Goal: Information Seeking & Learning: Stay updated

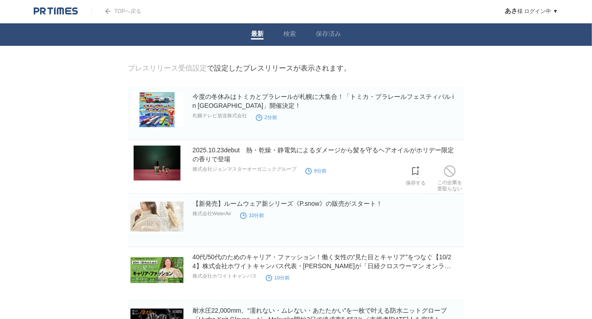
scroll to position [50, 0]
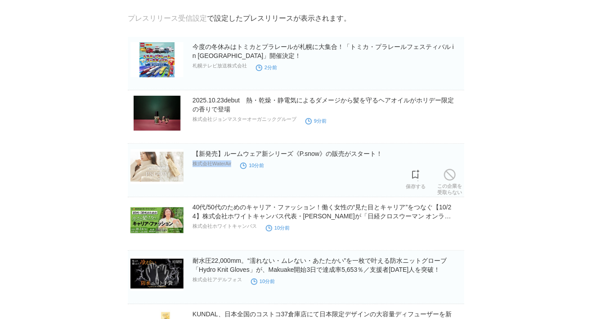
drag, startPoint x: 237, startPoint y: 169, endPoint x: 194, endPoint y: 166, distance: 42.8
click at [194, 166] on div "【新発売】ルームウェア新シリーズ《P.snow》の販売がスタート！ 株式会社WaterAir 10分前" at bounding box center [327, 163] width 270 height 29
copy div "株式会社WaterAir"
click at [239, 156] on link "【新発売】ルームウェア新シリーズ《P.snow》の販売がスタート！" at bounding box center [287, 153] width 190 height 7
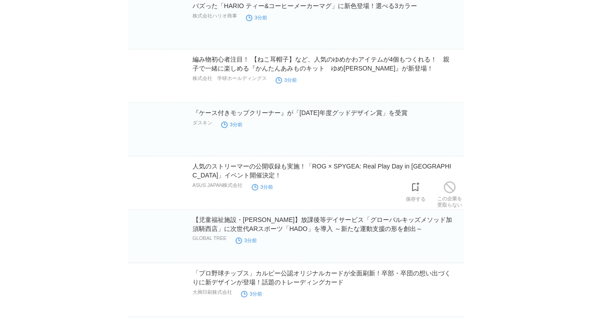
scroll to position [4192, 0]
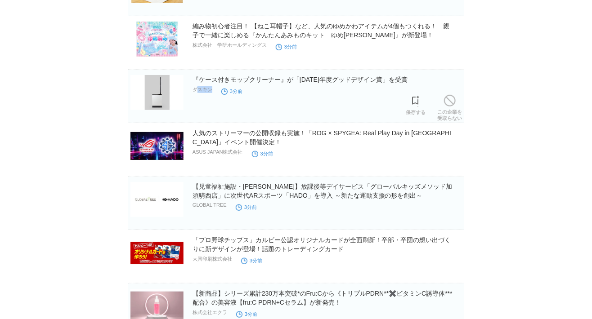
drag, startPoint x: 213, startPoint y: 87, endPoint x: 198, endPoint y: 87, distance: 15.3
click at [198, 87] on div "『ケース付きモップクリーナー』が「[DATE]年度グッドデザイン賞」を受賞 ダスキン 3分前" at bounding box center [327, 89] width 270 height 29
click at [217, 76] on link "『ケース付きモップクリーナー』が「[DATE]年度グッドデザイン賞」を受賞" at bounding box center [299, 79] width 215 height 7
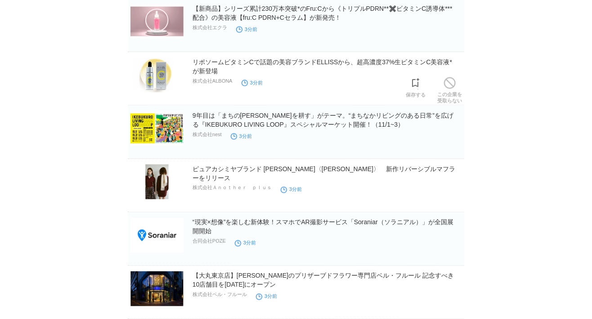
scroll to position [4492, 0]
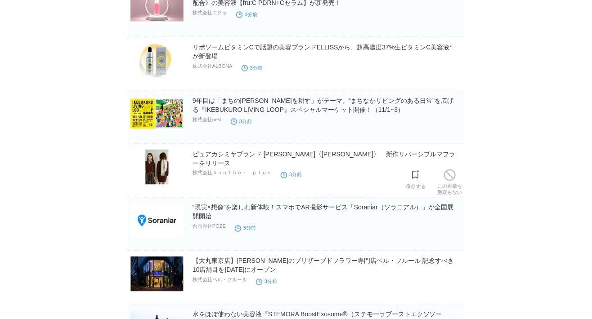
click at [213, 150] on h2 "ピュアカシミヤブランド [PERSON_NAME]〈[PERSON_NAME]〉　新作リバーシブルマフラーをリリース" at bounding box center [327, 159] width 270 height 18
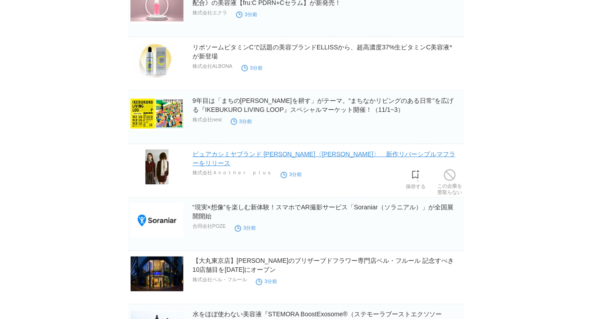
click at [215, 152] on link "ピュアカシミヤブランド [PERSON_NAME]〈[PERSON_NAME]〉　新作リバーシブルマフラーをリリース" at bounding box center [323, 159] width 263 height 16
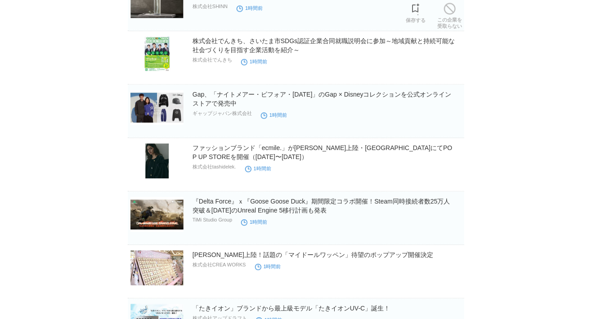
scroll to position [6111, 0]
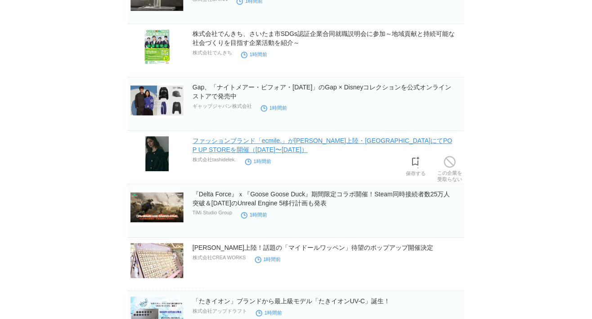
click at [230, 142] on link "ファッションブランド「ecmile.」が[PERSON_NAME]上陸・[GEOGRAPHIC_DATA]にてPOP UP STOREを開催（[DATE]〜[…" at bounding box center [322, 145] width 260 height 16
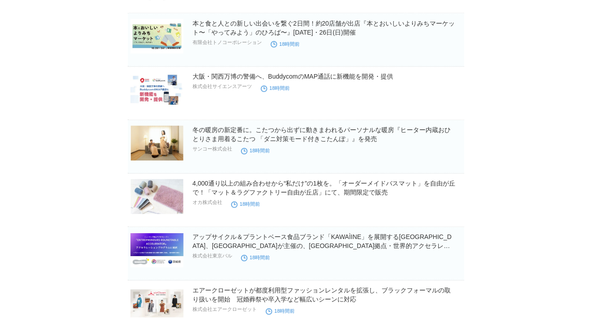
scroll to position [12347, 0]
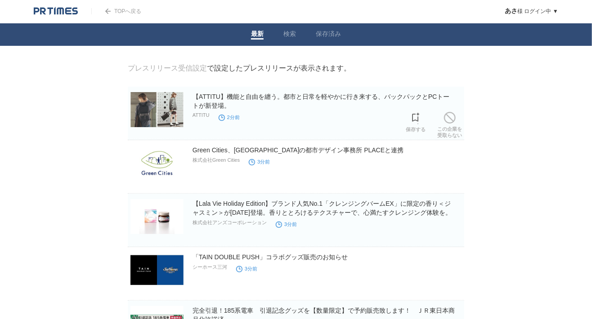
scroll to position [883, 0]
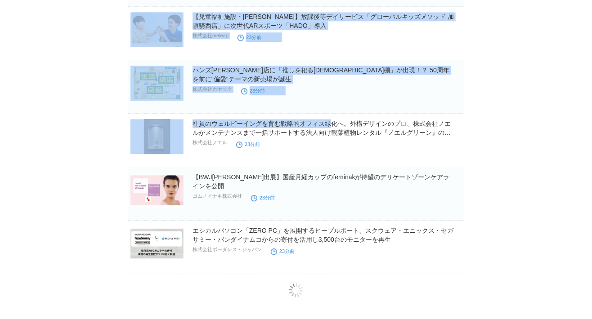
drag, startPoint x: 0, startPoint y: 0, endPoint x: 192, endPoint y: 112, distance: 222.9
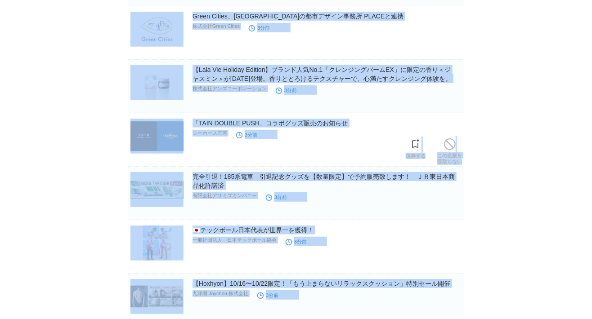
scroll to position [0, 0]
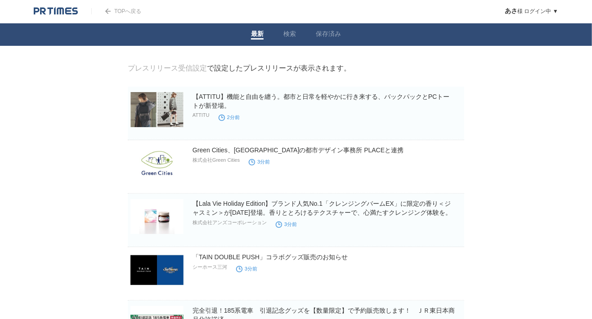
drag, startPoint x: 212, startPoint y: 117, endPoint x: 193, endPoint y: 117, distance: 18.9
click at [193, 117] on div "【ATTITU】機能と自由を纏う。都市と日常を軽やかに行き来する、バックパックとPCトートが新登場。 ATTITU 2分前" at bounding box center [327, 107] width 270 height 30
copy div "ATTITU"
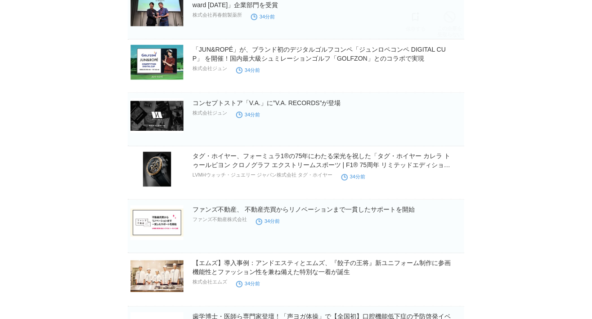
scroll to position [3202, 0]
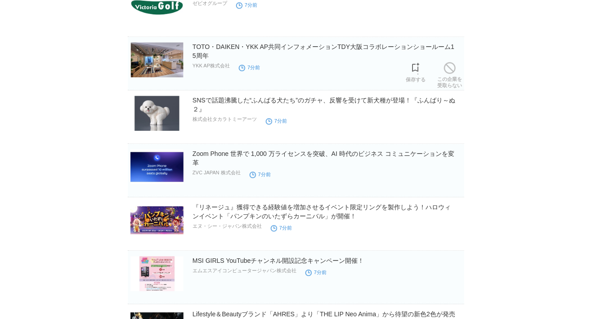
scroll to position [883, 0]
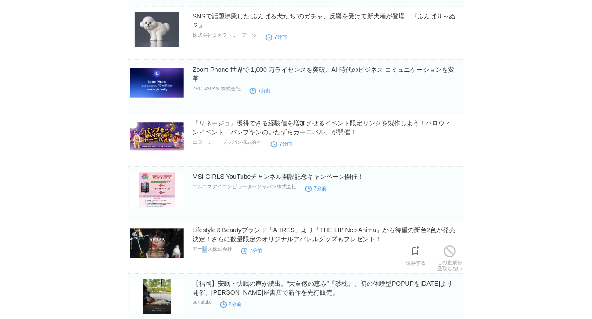
drag, startPoint x: 202, startPoint y: 249, endPoint x: 210, endPoint y: 251, distance: 8.0
drag, startPoint x: 210, startPoint y: 251, endPoint x: 192, endPoint y: 258, distance: 18.6
click at [192, 258] on section "Lifestyle＆Beautyブランド「AHRES」より「THE LIP Neo Anima」から待望の新色2色が発売決定！さらに数量限定のオリジナルアパレ…" at bounding box center [296, 250] width 336 height 48
click at [208, 235] on h2 "Lifestyle＆Beautyブランド「AHRES」より「THE LIP Neo Anima」から待望の新色2色が発売決定！さらに数量限定のオリジナルアパレ…" at bounding box center [327, 235] width 270 height 18
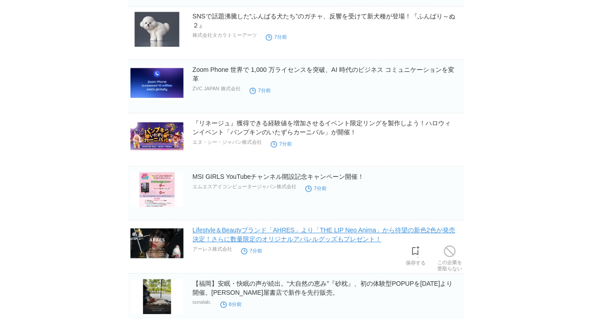
click at [281, 236] on link "Lifestyle＆Beautyブランド「AHRES」より「THE LIP Neo Anima」から待望の新色2色が発売決定！さらに数量限定のオリジナルアパレ…" at bounding box center [323, 235] width 263 height 16
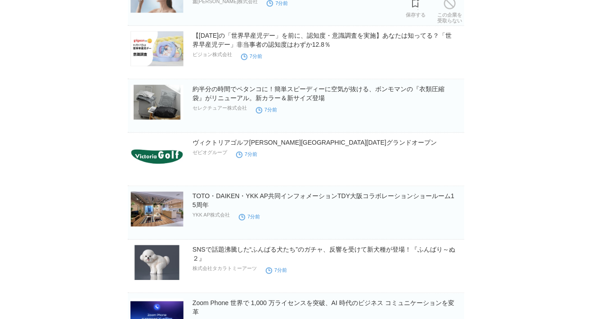
scroll to position [749, 0]
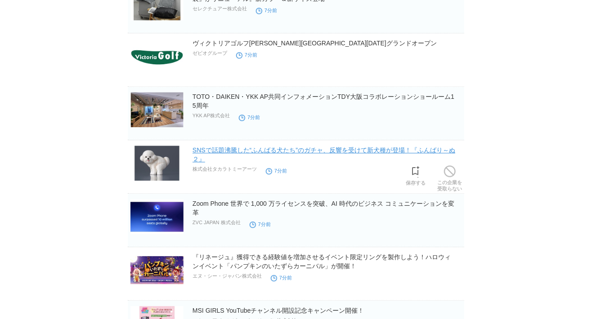
click at [221, 152] on link "SNSで話題沸騰した“ふんばる犬たち”のガチャ、反響を受けて新犬種が登場！『ふんばり～ぬ２』" at bounding box center [323, 155] width 263 height 16
